Goal: Information Seeking & Learning: Learn about a topic

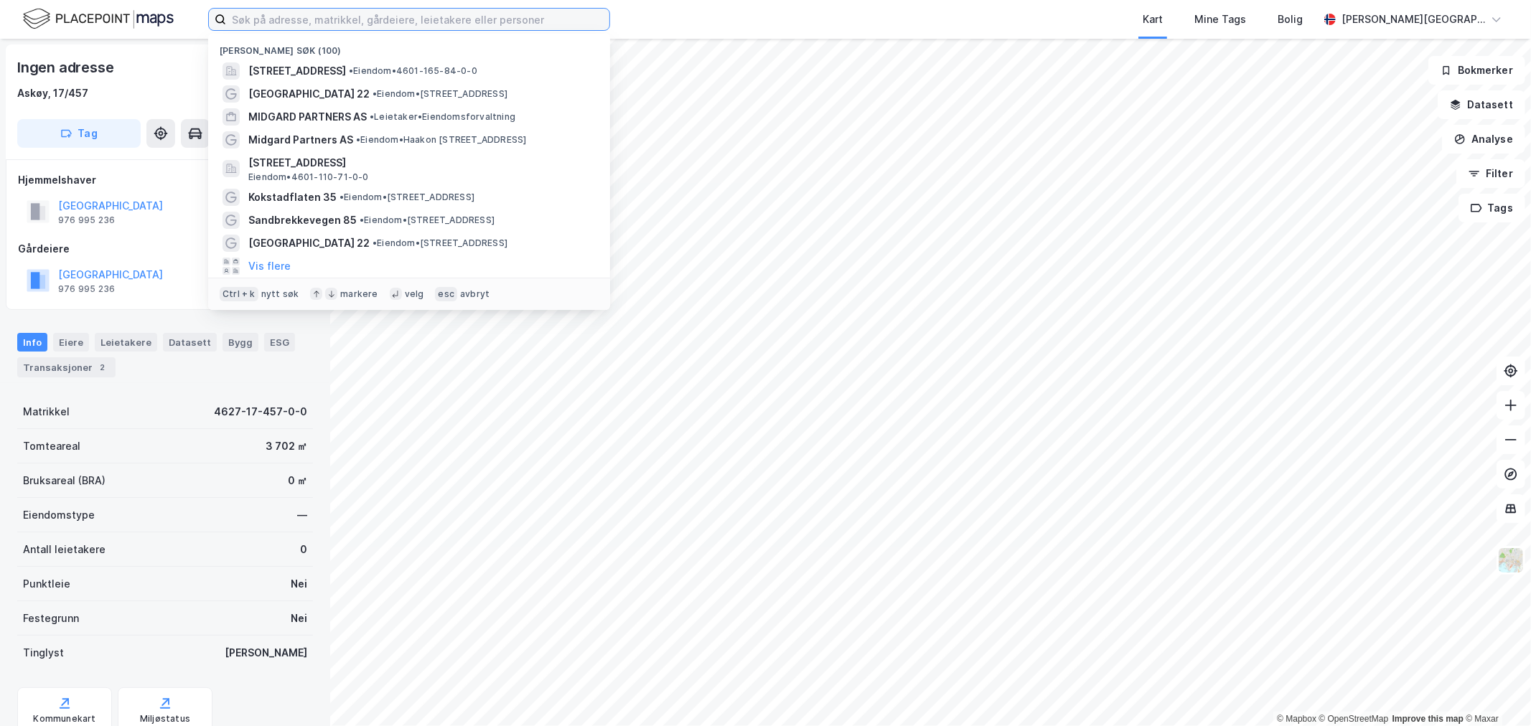
click at [267, 22] on input at bounding box center [417, 20] width 383 height 22
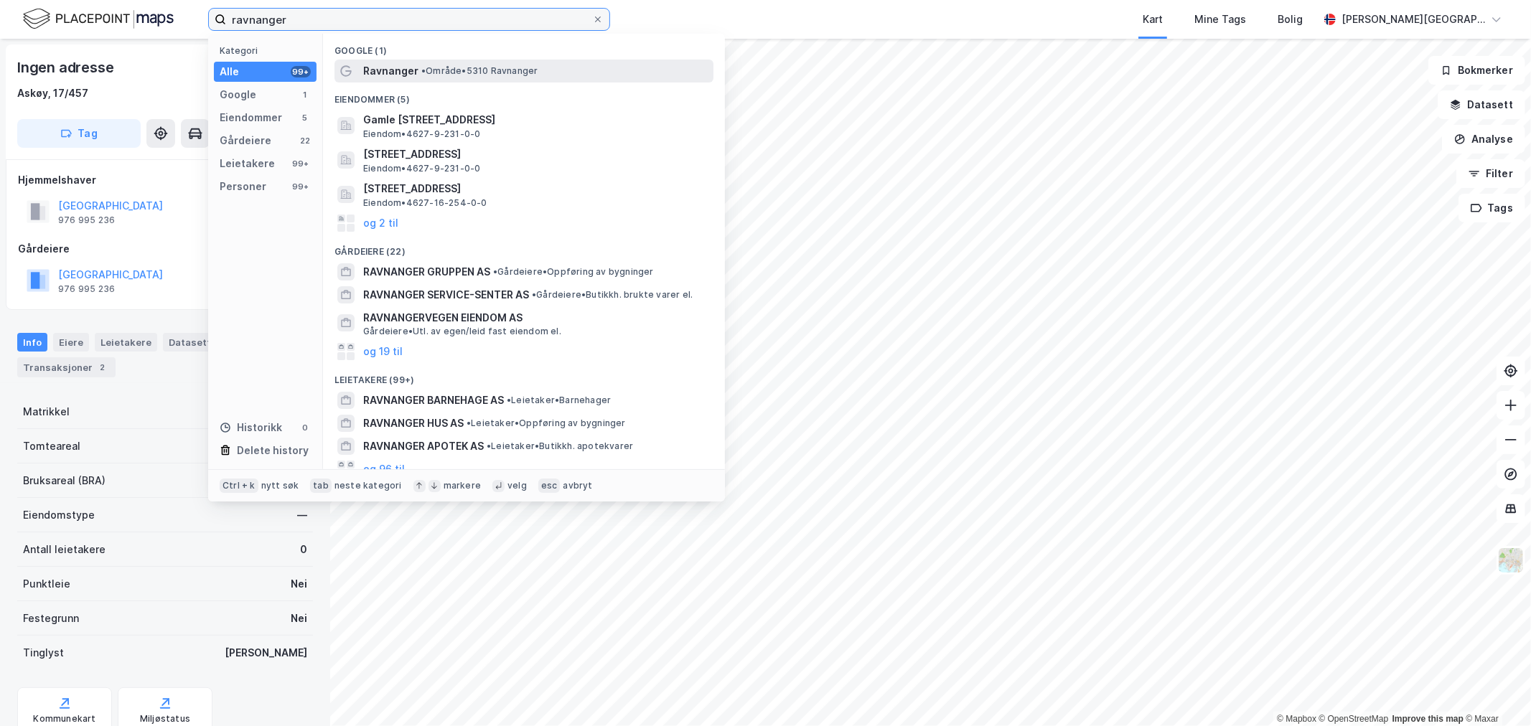
type input "ravnanger"
click at [417, 67] on div "Ravnanger • Område • 5310 Ravnanger" at bounding box center [536, 70] width 347 height 17
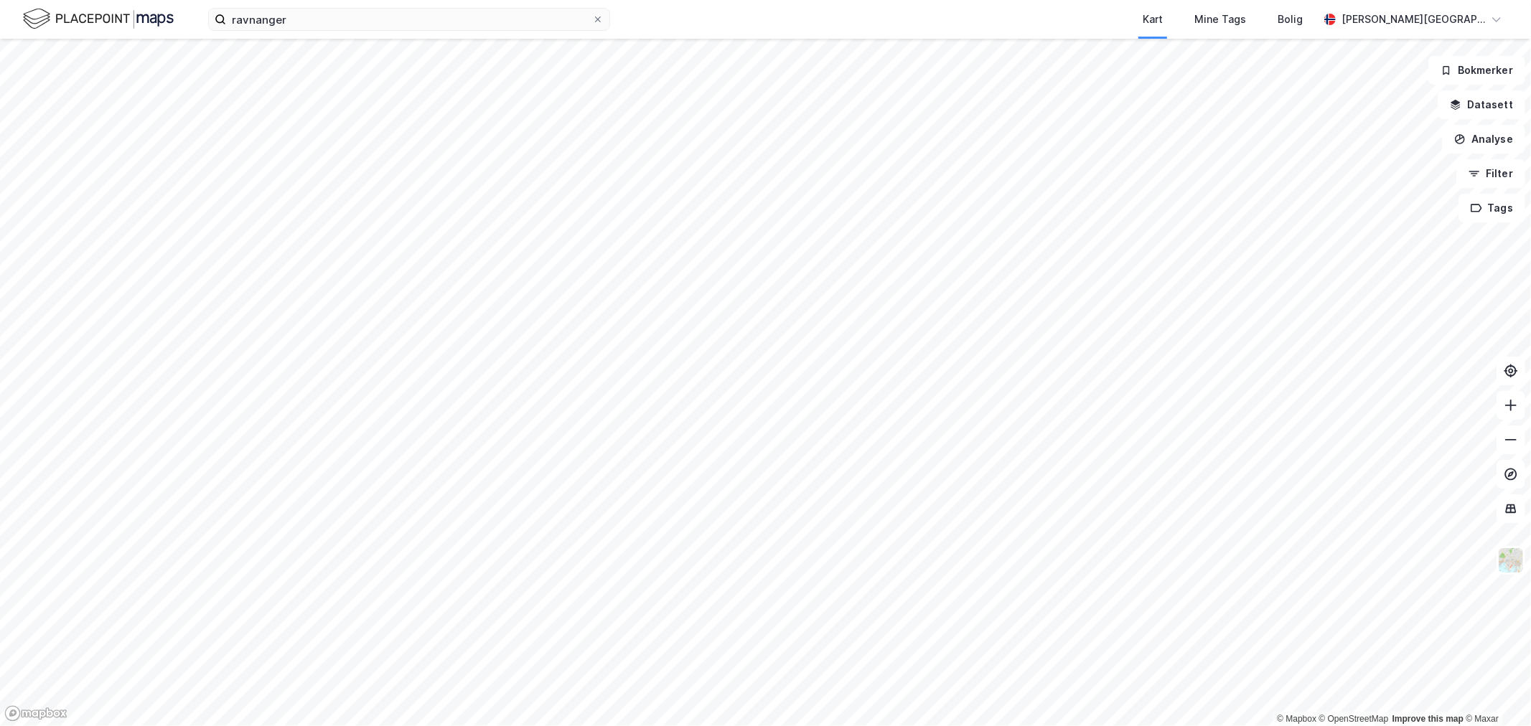
click at [133, 22] on img at bounding box center [98, 18] width 151 height 25
